Goal: Task Accomplishment & Management: Manage account settings

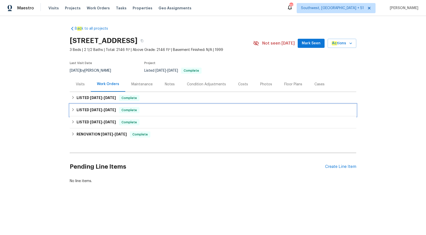
click at [215, 112] on div "LISTED [DATE] - [DATE] Complete" at bounding box center [213, 110] width 284 height 6
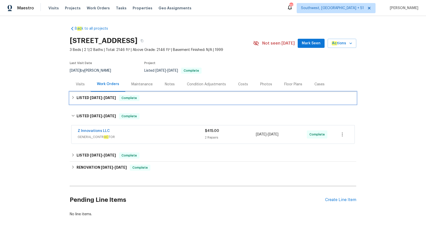
click at [196, 103] on div "LISTED [DATE] - [DATE] Complete" at bounding box center [213, 98] width 287 height 12
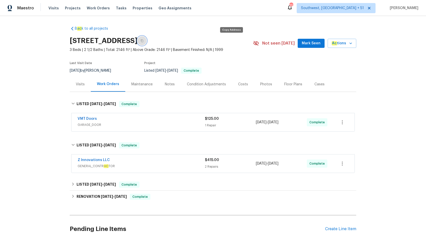
click at [147, 41] on button "button" at bounding box center [141, 40] width 9 height 9
click at [167, 123] on span "GARAGE_DOOR" at bounding box center [141, 125] width 127 height 5
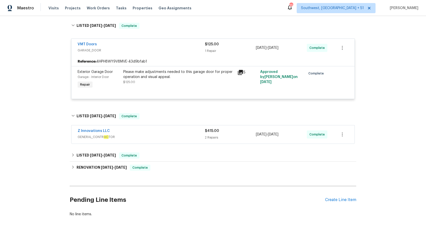
click at [169, 139] on span "GENERAL_CONTR AC TOR" at bounding box center [141, 137] width 127 height 5
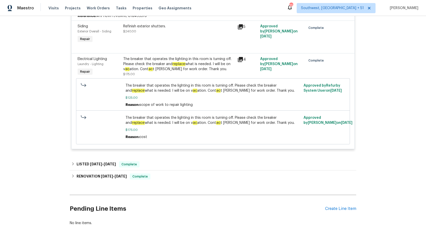
scroll to position [241, 0]
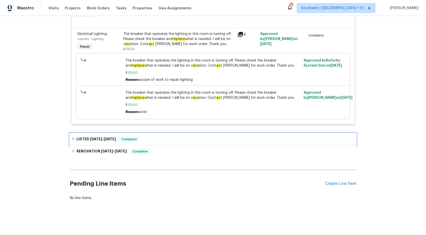
click at [166, 139] on div "LISTED [DATE] - [DATE] Complete" at bounding box center [213, 139] width 284 height 6
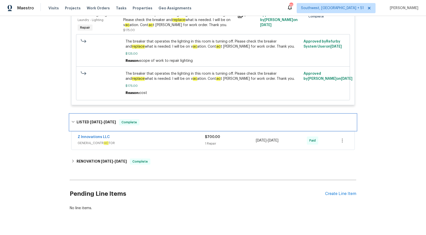
scroll to position [261, 0]
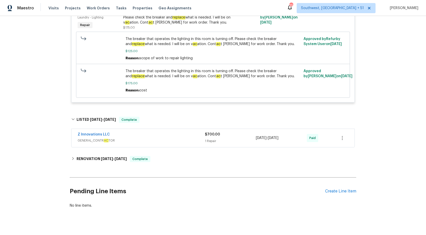
click at [155, 146] on div "Z Innovations LLC GENERAL_CONTR AC TOR $700.00 1 Repair [DATE] - [DATE] Paid" at bounding box center [213, 138] width 283 height 18
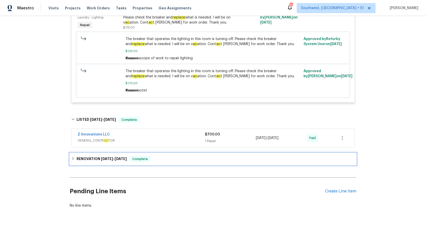
click at [105, 160] on span "[DATE]" at bounding box center [107, 159] width 12 height 4
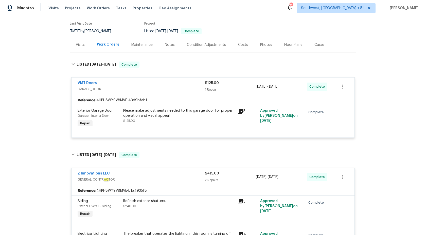
scroll to position [0, 0]
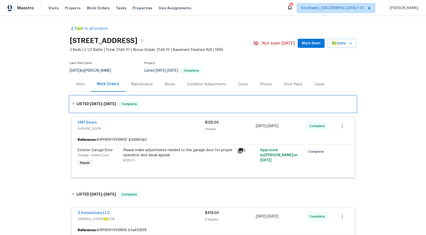
click at [248, 112] on div "LISTED [DATE] - [DATE] Complete" at bounding box center [213, 104] width 287 height 16
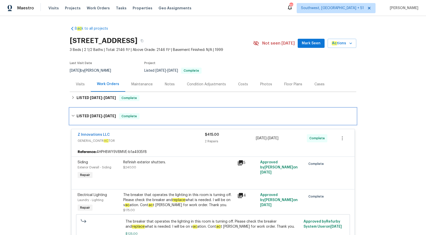
click at [221, 124] on div "LISTED [DATE] - [DATE] Complete" at bounding box center [213, 116] width 287 height 16
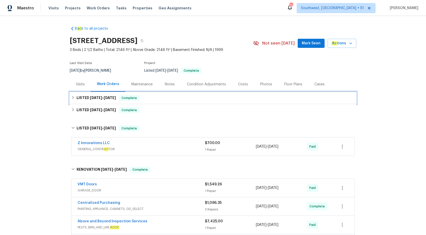
click at [217, 99] on div "LISTED [DATE] - [DATE] Complete" at bounding box center [213, 98] width 284 height 6
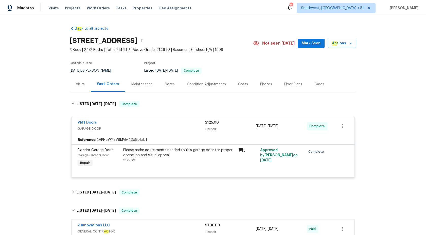
click at [194, 131] on span "GARAGE_DOOR" at bounding box center [141, 128] width 127 height 5
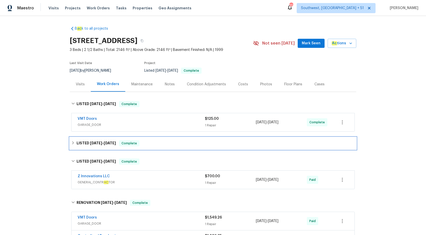
click at [130, 140] on div "LISTED [DATE] - [DATE] Complete" at bounding box center [213, 143] width 287 height 12
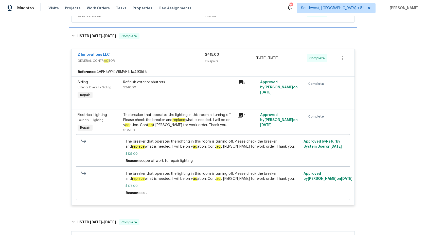
scroll to position [96, 0]
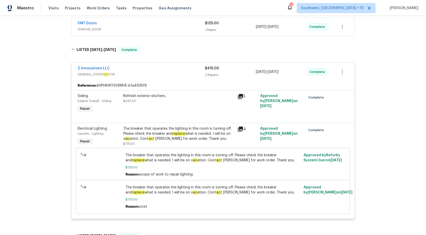
click at [212, 76] on div "2 Repairs" at bounding box center [230, 75] width 51 height 5
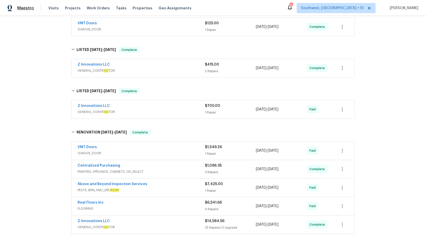
click at [25, 8] on span "Maestro" at bounding box center [25, 8] width 17 height 5
